Goal: Submit feedback/report problem: Submit feedback/report problem

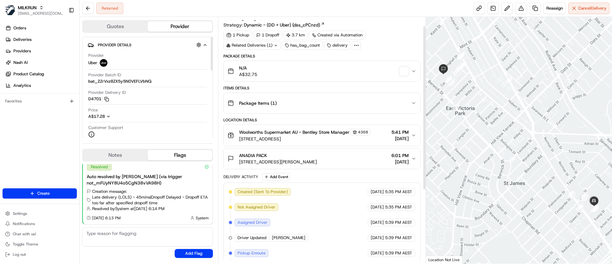
scroll to position [24, 0]
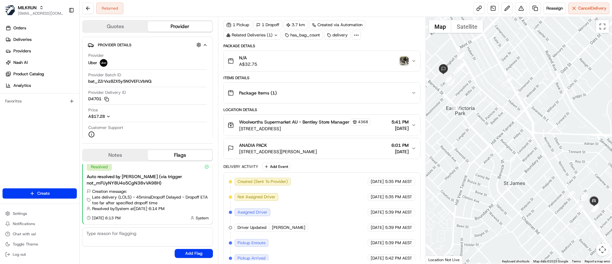
click at [317, 149] on span "34B Basinghall St, East Victoria Park, WA 6101, AU" at bounding box center [278, 151] width 78 height 6
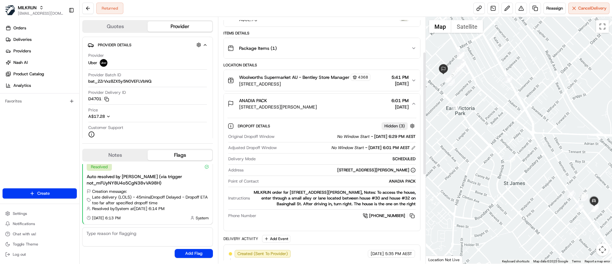
scroll to position [72, 0]
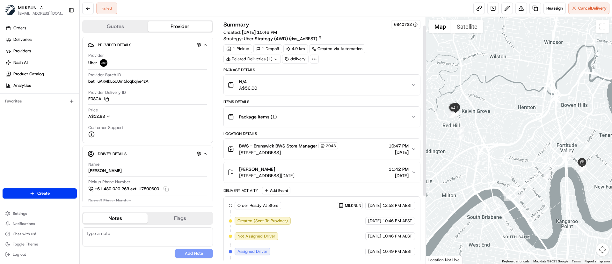
scroll to position [107, 0]
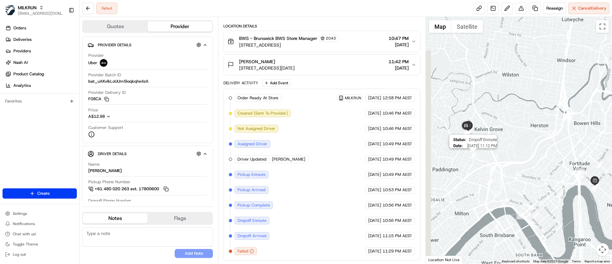
drag, startPoint x: 465, startPoint y: 144, endPoint x: 476, endPoint y: 157, distance: 17.3
click at [476, 157] on img "12" at bounding box center [473, 154] width 7 height 7
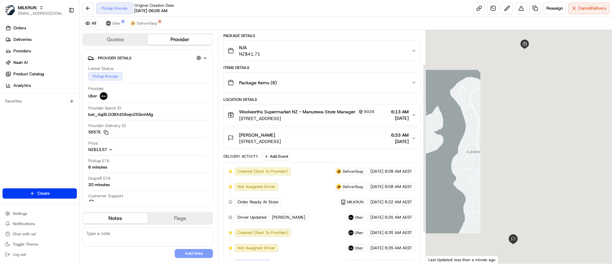
scroll to position [90, 0]
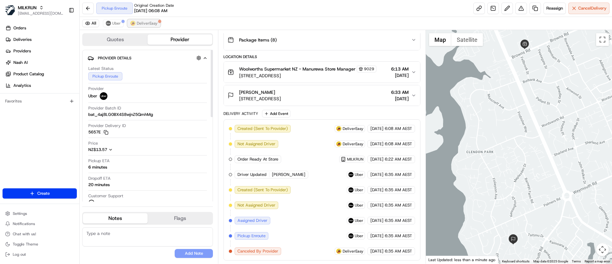
click at [138, 26] on button "DeliverEasy" at bounding box center [144, 23] width 33 height 8
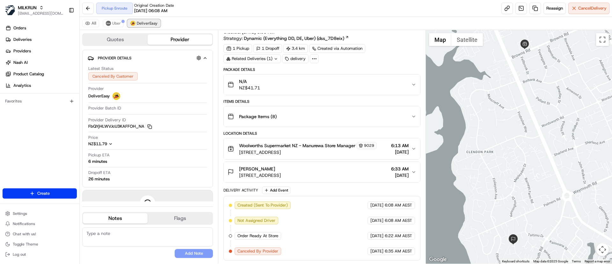
scroll to position [13, 0]
click at [112, 25] on span "Uber" at bounding box center [116, 23] width 9 height 5
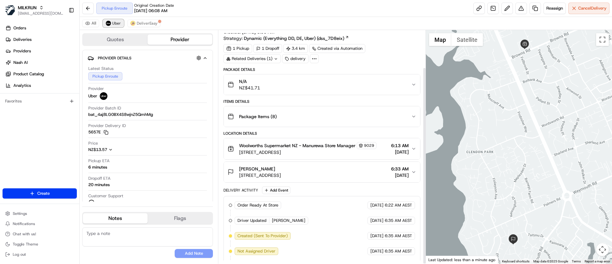
scroll to position [44, 0]
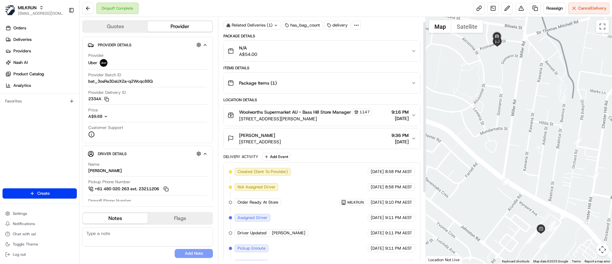
scroll to position [107, 0]
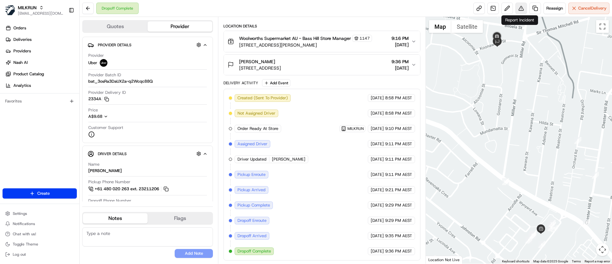
click at [522, 7] on button at bounding box center [520, 8] width 11 height 11
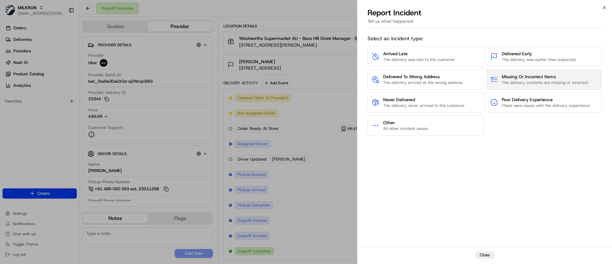
click at [526, 76] on span "Missing Or Incorrect Items" at bounding box center [545, 76] width 87 height 6
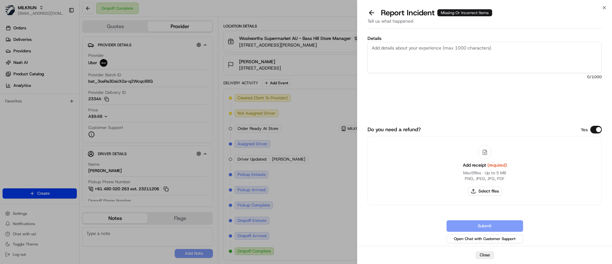
click at [446, 56] on textarea "Details" at bounding box center [485, 57] width 234 height 31
paste textarea "Arnotts Arnott's Cream Favourites Assorted Biscuits 500g $6.95 x1 $6.95 Parker'…"
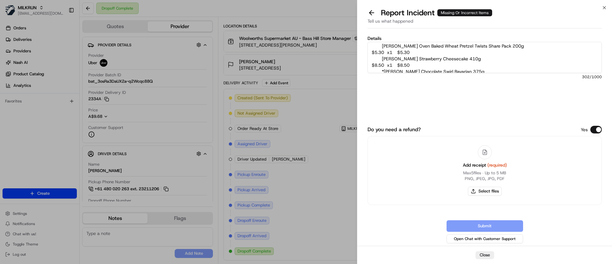
scroll to position [24, 0]
drag, startPoint x: 430, startPoint y: 55, endPoint x: 365, endPoint y: 53, distance: 65.4
click at [365, 53] on div "Details Customer was missing the following items: Arnotts Arnott's Cream Favour…" at bounding box center [484, 138] width 255 height 215
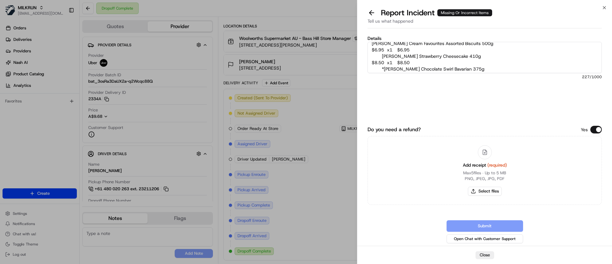
click at [382, 55] on textarea "Customer was missing the following items: Arnotts Arnott's Cream Favourites Ass…" at bounding box center [485, 57] width 234 height 31
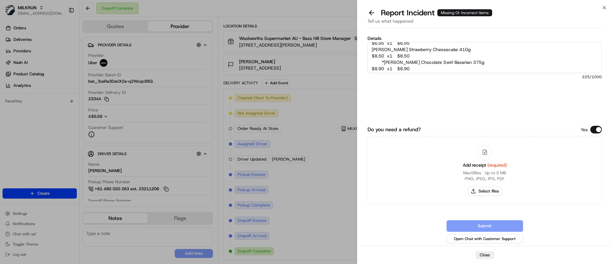
scroll to position [26, 0]
click at [385, 57] on textarea "Customer was missing the following items: Arnotts Arnott's Cream Favourites Ass…" at bounding box center [485, 57] width 234 height 31
click at [420, 66] on textarea "Customer was missing the following items: Arnotts Arnott's Cream Favourites Ass…" at bounding box center [485, 57] width 234 height 31
type textarea "Customer was missing the following items: Arnotts Arnott's Cream Favourites Ass…"
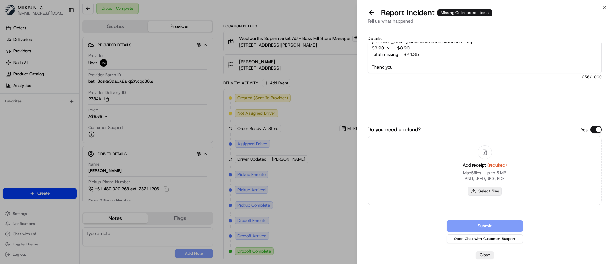
click at [485, 190] on button "Select files" at bounding box center [485, 190] width 34 height 9
type input "C:\fakepath\Screenshot 2025-08-24 065111.png"
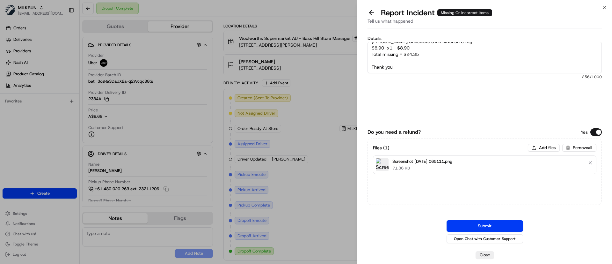
click at [427, 62] on textarea "Customer was missing the following items: Arnotts Arnott's Cream Favourites Ass…" at bounding box center [485, 57] width 234 height 31
click at [485, 223] on button "Submit" at bounding box center [485, 225] width 77 height 11
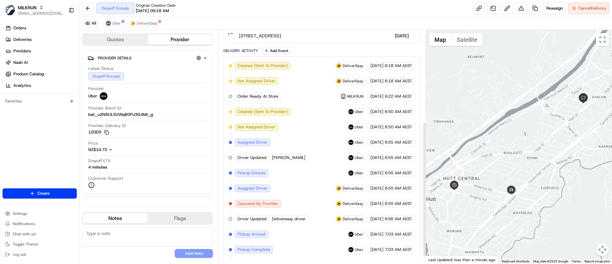
scroll to position [172, 0]
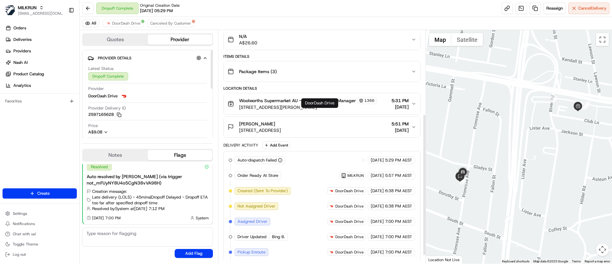
scroll to position [151, 0]
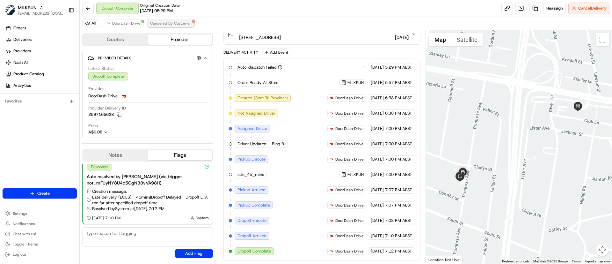
click at [161, 25] on span "Canceled By Customer" at bounding box center [170, 23] width 41 height 5
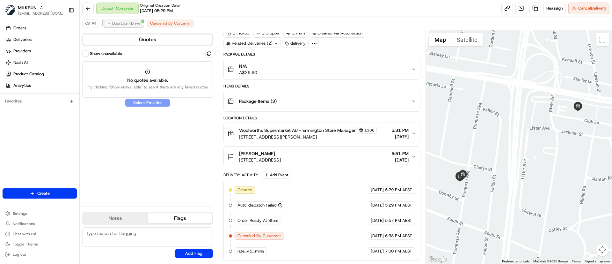
click at [117, 24] on span "DoorDash Drive" at bounding box center [126, 23] width 28 height 5
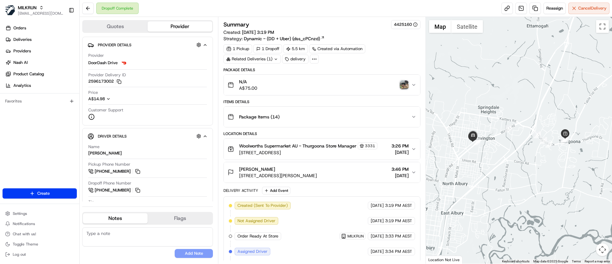
click at [402, 83] on img "button" at bounding box center [404, 84] width 9 height 9
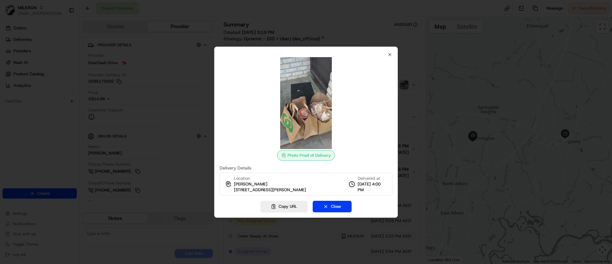
drag, startPoint x: 330, startPoint y: 208, endPoint x: 281, endPoint y: 42, distance: 173.3
click at [330, 206] on button "Close" at bounding box center [332, 206] width 39 height 11
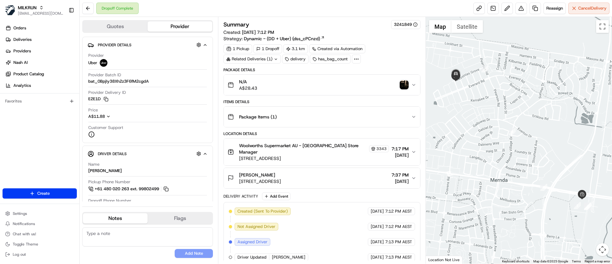
click at [402, 87] on img "button" at bounding box center [404, 84] width 9 height 9
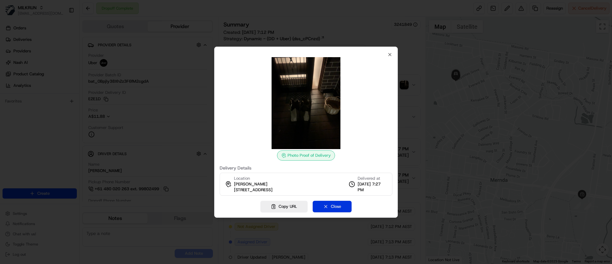
click at [325, 209] on button "Close" at bounding box center [332, 206] width 39 height 11
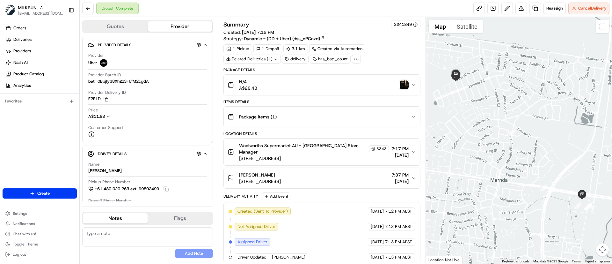
click at [401, 84] on img "button" at bounding box center [404, 84] width 9 height 9
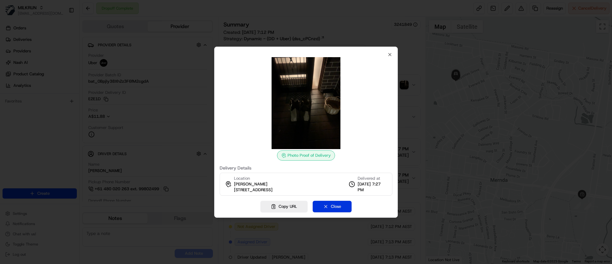
click at [338, 204] on button "Close" at bounding box center [332, 206] width 39 height 11
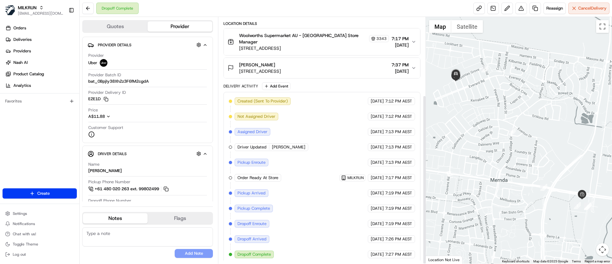
scroll to position [113, 0]
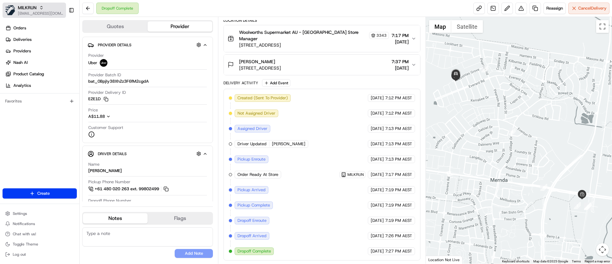
click at [46, 12] on span "[EMAIL_ADDRESS][DOMAIN_NAME]" at bounding box center [41, 13] width 46 height 5
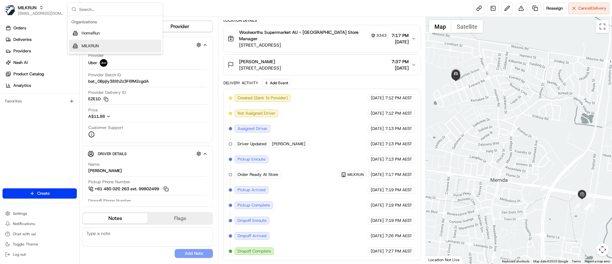
click at [88, 49] on div "MILKRUN" at bounding box center [115, 46] width 92 height 13
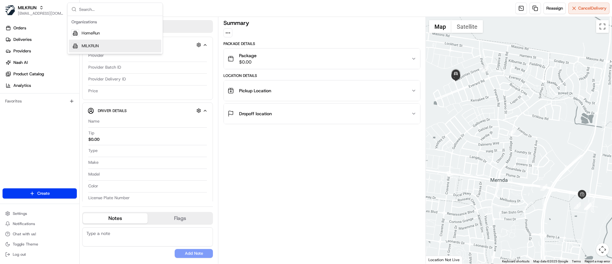
scroll to position [0, 0]
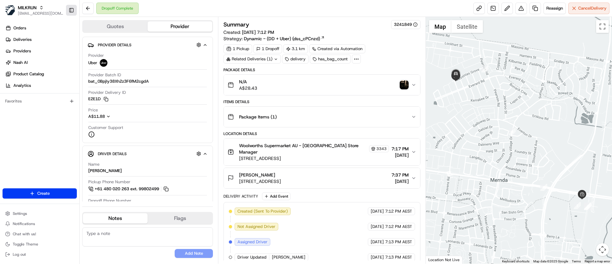
click at [68, 11] on button "Toggle Sidebar" at bounding box center [71, 10] width 11 height 11
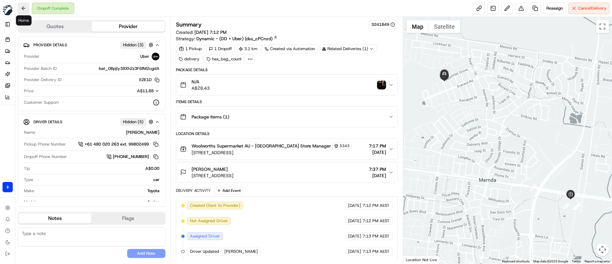
click at [22, 9] on button at bounding box center [23, 8] width 11 height 11
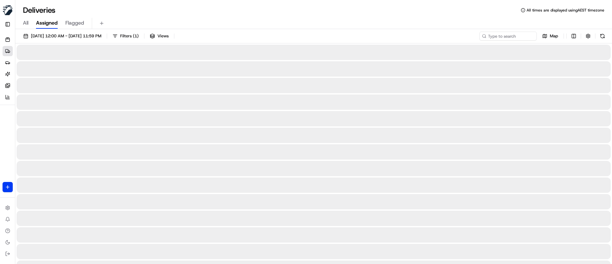
click at [5, 10] on img "button" at bounding box center [8, 10] width 10 height 10
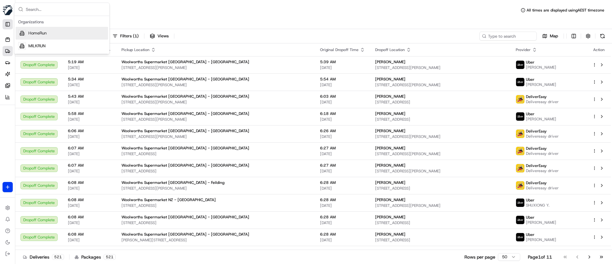
click at [10, 23] on button "Toggle Sidebar" at bounding box center [8, 24] width 10 height 10
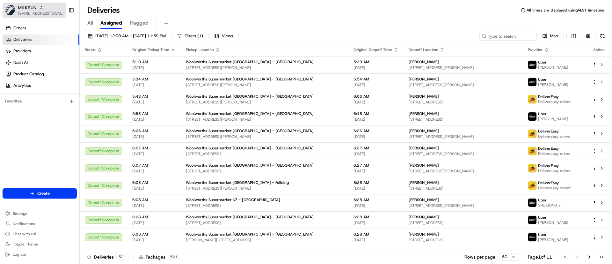
click at [18, 11] on button "MILKRUN psteele@woolworths.com.au" at bounding box center [34, 10] width 63 height 15
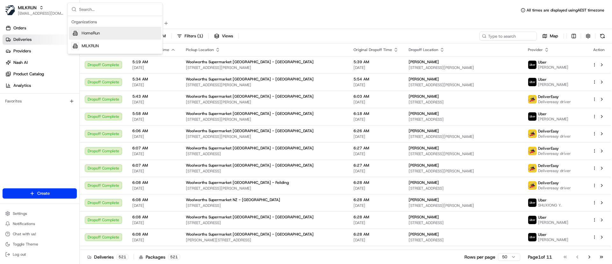
click at [93, 33] on span "HomeRun" at bounding box center [91, 33] width 18 height 6
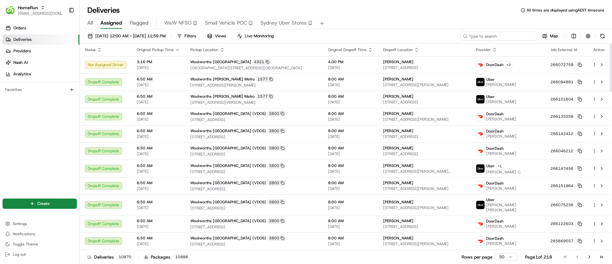
click at [499, 35] on input at bounding box center [498, 36] width 77 height 9
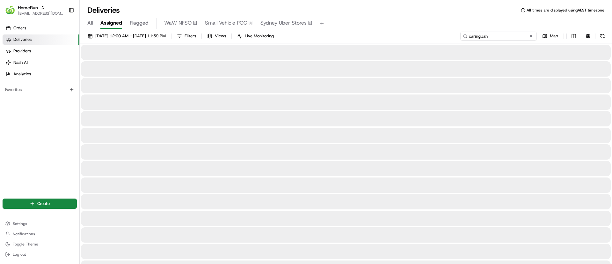
type input "caringbah"
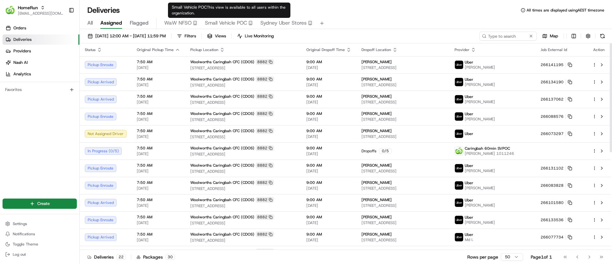
click at [225, 24] on span "Small Vehicle POC" at bounding box center [226, 23] width 42 height 8
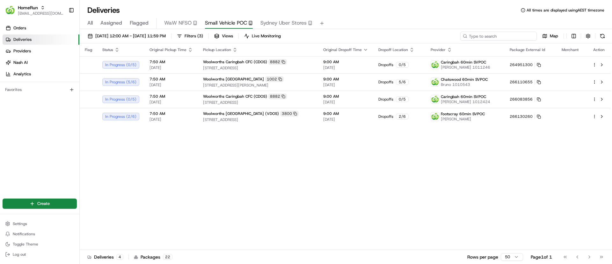
click at [503, 36] on input at bounding box center [498, 36] width 77 height 9
click at [208, 182] on div "Flag Status Original Pickup Time Pickup Location Original Dropoff Time Dropoff …" at bounding box center [345, 146] width 531 height 206
click at [205, 182] on div "Flag Status Original Pickup Time Pickup Location Original Dropoff Time Dropoff …" at bounding box center [345, 146] width 531 height 206
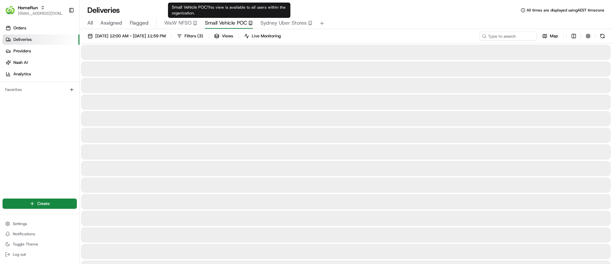
click at [241, 25] on span "Small Vehicle POC" at bounding box center [226, 23] width 42 height 8
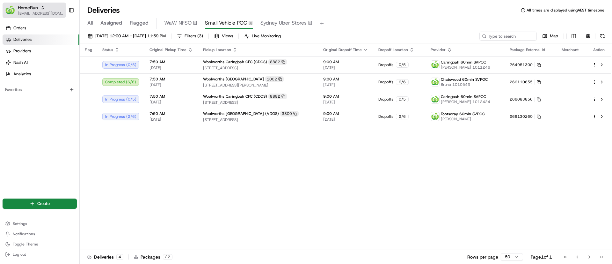
click at [48, 6] on div "HomeRun" at bounding box center [41, 7] width 46 height 6
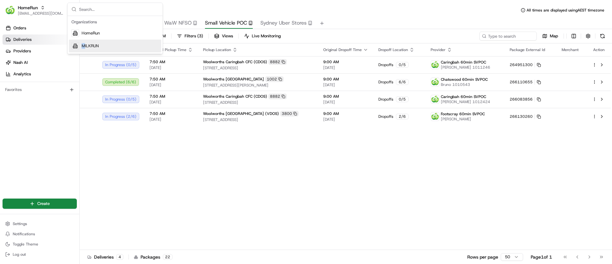
click at [84, 45] on span "MILKRUN" at bounding box center [90, 46] width 17 height 6
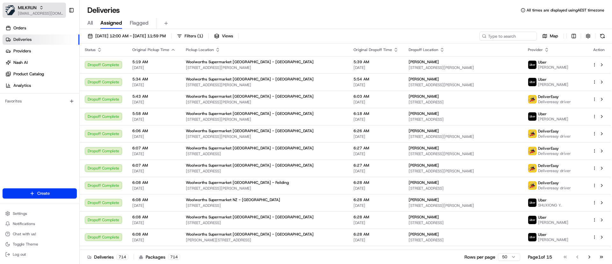
click at [15, 11] on img "button" at bounding box center [10, 10] width 10 height 10
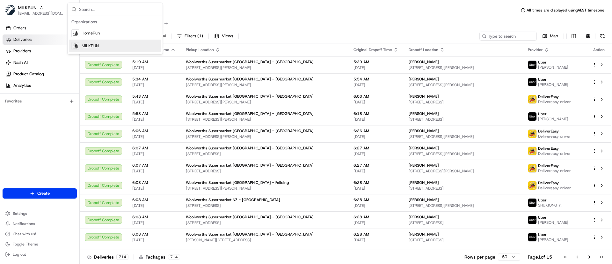
click at [94, 46] on span "MILKRUN" at bounding box center [90, 46] width 17 height 6
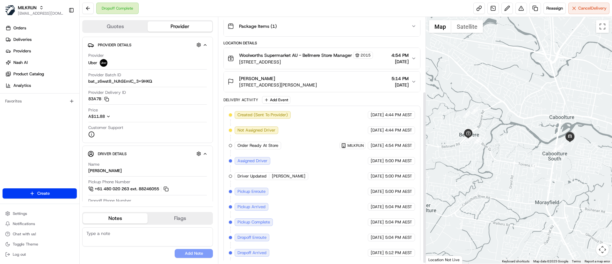
scroll to position [107, 0]
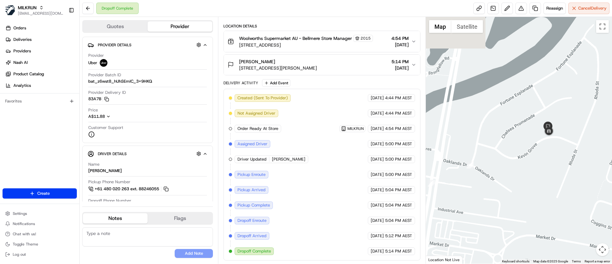
drag, startPoint x: 566, startPoint y: 92, endPoint x: 562, endPoint y: 158, distance: 65.5
click at [562, 158] on div at bounding box center [519, 140] width 186 height 246
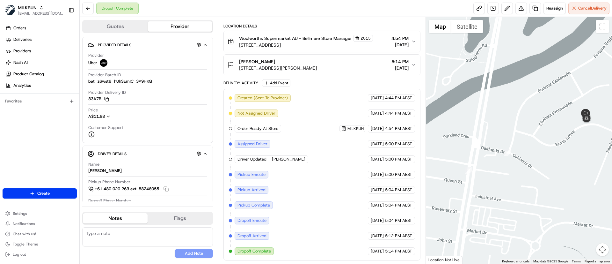
drag, startPoint x: 552, startPoint y: 171, endPoint x: 558, endPoint y: 168, distance: 6.3
click at [558, 168] on div at bounding box center [519, 140] width 186 height 246
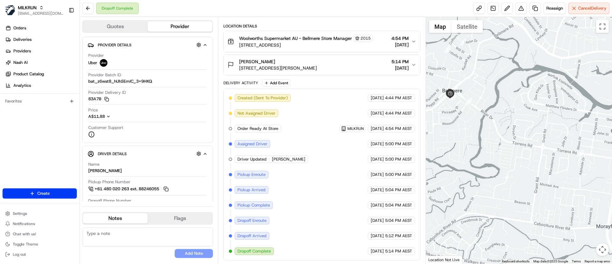
drag, startPoint x: 517, startPoint y: 225, endPoint x: 609, endPoint y: 160, distance: 111.9
click at [609, 160] on div at bounding box center [519, 140] width 186 height 246
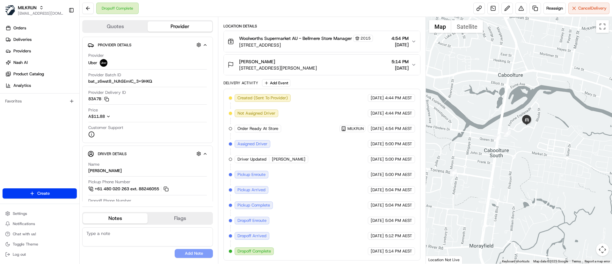
drag, startPoint x: 508, startPoint y: 174, endPoint x: 485, endPoint y: 175, distance: 23.6
click at [485, 175] on div at bounding box center [519, 140] width 186 height 246
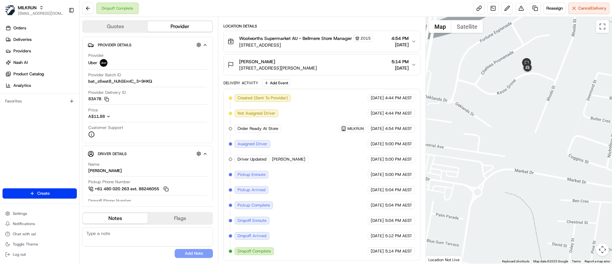
drag, startPoint x: 538, startPoint y: 110, endPoint x: 546, endPoint y: 160, distance: 50.6
click at [544, 163] on div at bounding box center [519, 140] width 186 height 246
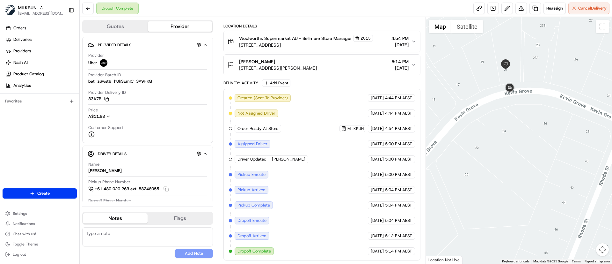
click at [302, 70] on span "21 Kevin Grove, Caboolture South, QLD 4510, AU" at bounding box center [278, 68] width 78 height 6
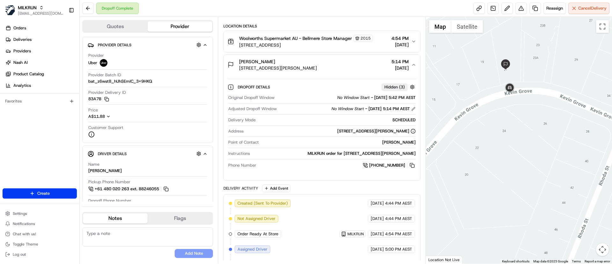
click at [302, 70] on span "21 Kevin Grove, Caboolture South, QLD 4510, AU" at bounding box center [278, 68] width 78 height 6
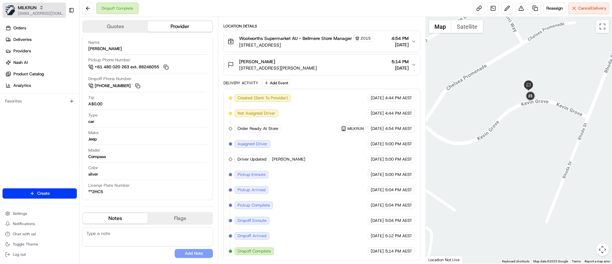
click at [21, 13] on span "[EMAIL_ADDRESS][DOMAIN_NAME]" at bounding box center [41, 13] width 46 height 5
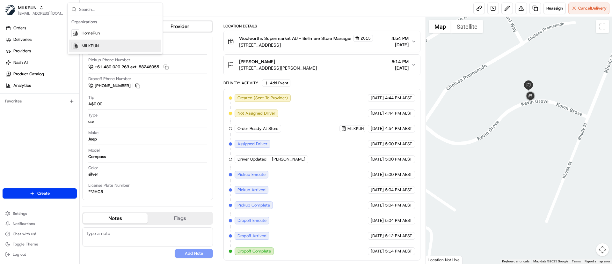
click at [82, 47] on span "MILKRUN" at bounding box center [90, 46] width 17 height 6
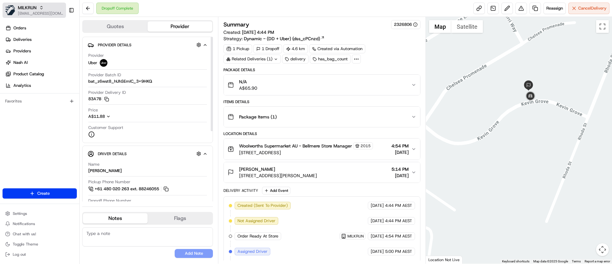
click at [28, 10] on span "MILKRUN" at bounding box center [27, 7] width 19 height 6
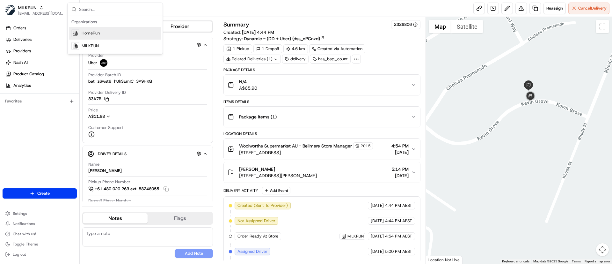
click at [91, 33] on span "HomeRun" at bounding box center [91, 33] width 18 height 6
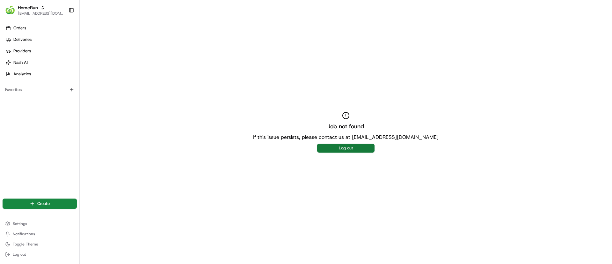
click at [345, 147] on button "Log out" at bounding box center [345, 147] width 57 height 9
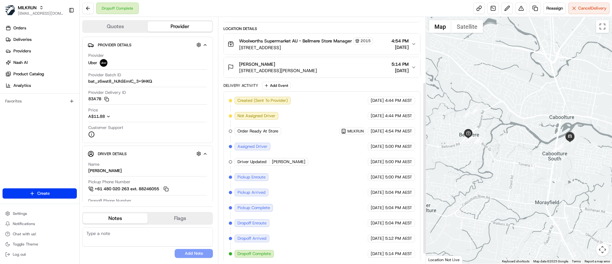
scroll to position [107, 0]
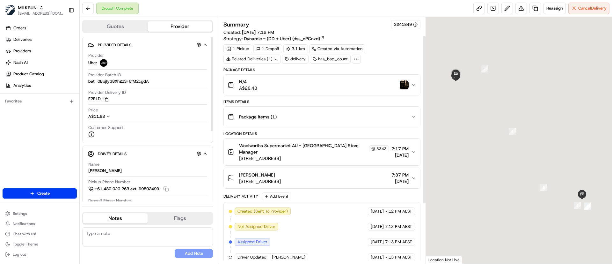
scroll to position [113, 0]
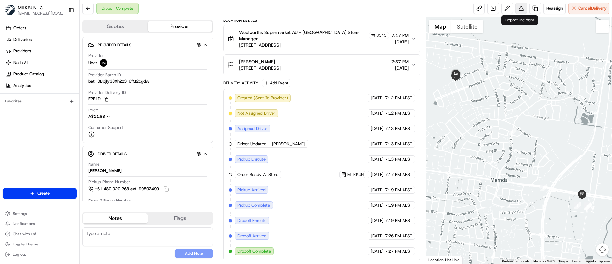
click at [521, 7] on button at bounding box center [520, 8] width 11 height 11
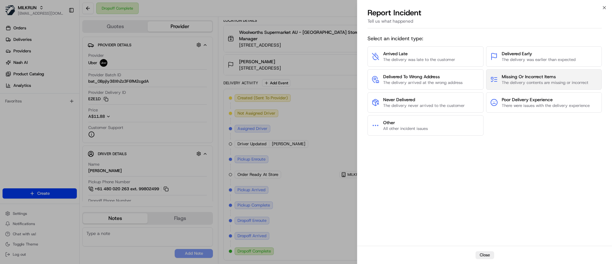
click at [511, 82] on span "The delivery contents are missing or incorrect" at bounding box center [545, 83] width 87 height 6
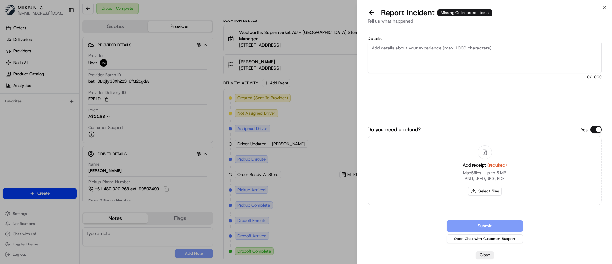
click at [442, 58] on textarea "Details" at bounding box center [485, 57] width 234 height 31
paste textarea "Woolworths Macaroni & Cheese Chilled Meal 1.1kg $14.30 x1"
paste textarea "[PERSON_NAME] 20 All-In-One Crisp Linen Disinfectant Spray 175g $4.95 x1"
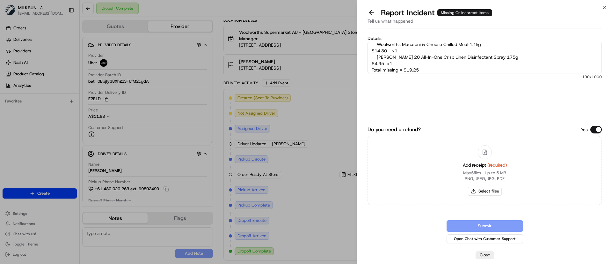
scroll to position [23, 0]
type textarea "[PERSON_NAME] was missing the following tiems: Woolworths Macaroni & Cheese Chi…"
click at [484, 189] on button "Select files" at bounding box center [485, 190] width 34 height 9
type input "C:\fakepath\Screenshot [DATE] 073722 (1).png"
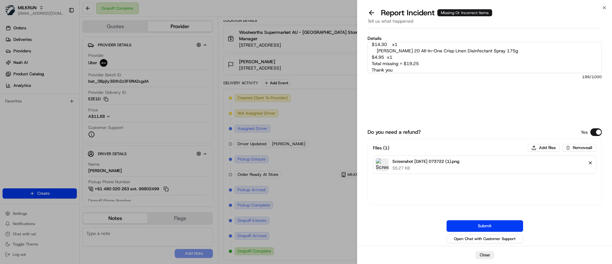
click at [591, 163] on button "Remove file" at bounding box center [590, 162] width 9 height 9
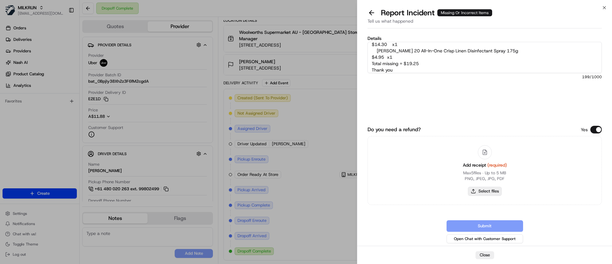
click at [488, 190] on button "Select files" at bounding box center [485, 190] width 34 height 9
type input "C:\fakepath\Screenshot [DATE] 082853.png"
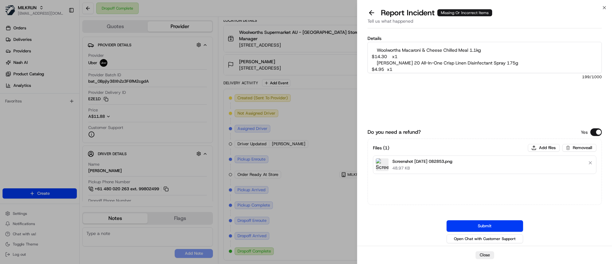
scroll to position [0, 0]
click at [453, 48] on textarea "Customer was missing the following tiems: Woolworths Macaroni & Cheese Chilled …" at bounding box center [485, 57] width 234 height 31
type textarea "Customer was missing the following items: Woolworths Macaroni & Cheese Chilled …"
click at [475, 220] on button "Submit" at bounding box center [485, 225] width 77 height 11
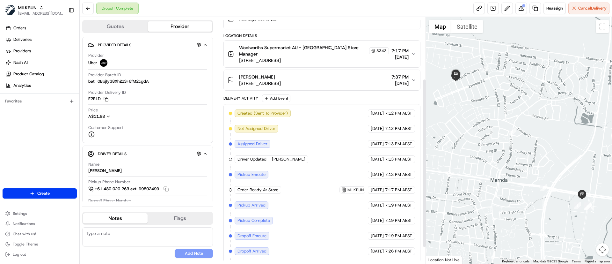
scroll to position [89, 0]
